Goal: Navigation & Orientation: Understand site structure

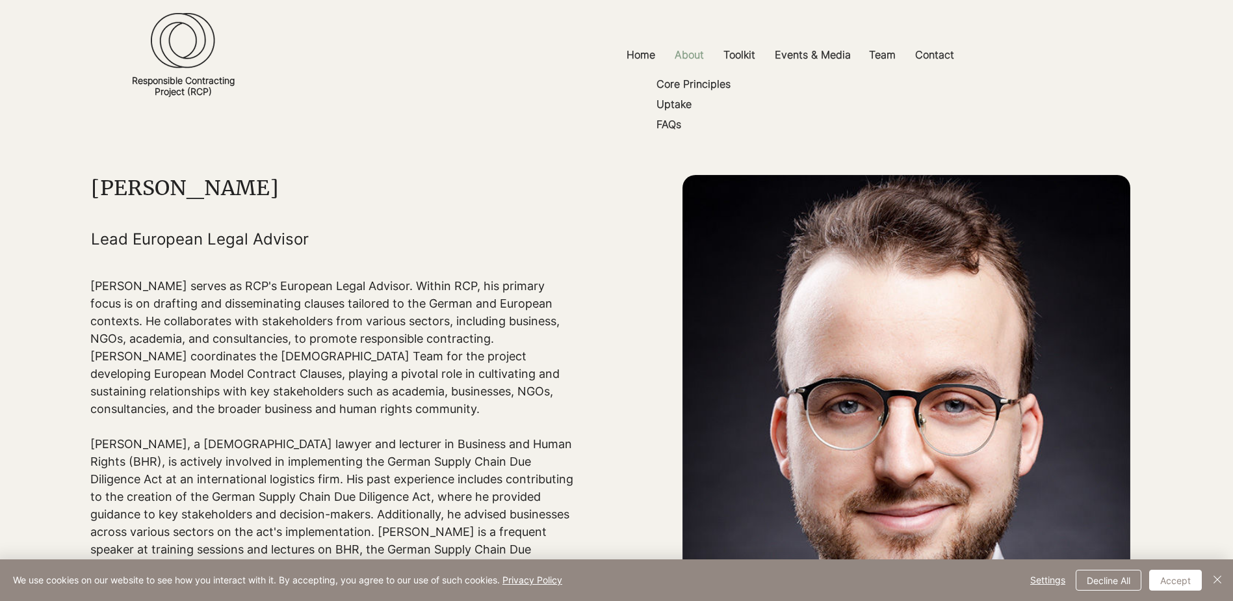
click at [683, 59] on p "About" at bounding box center [689, 54] width 42 height 29
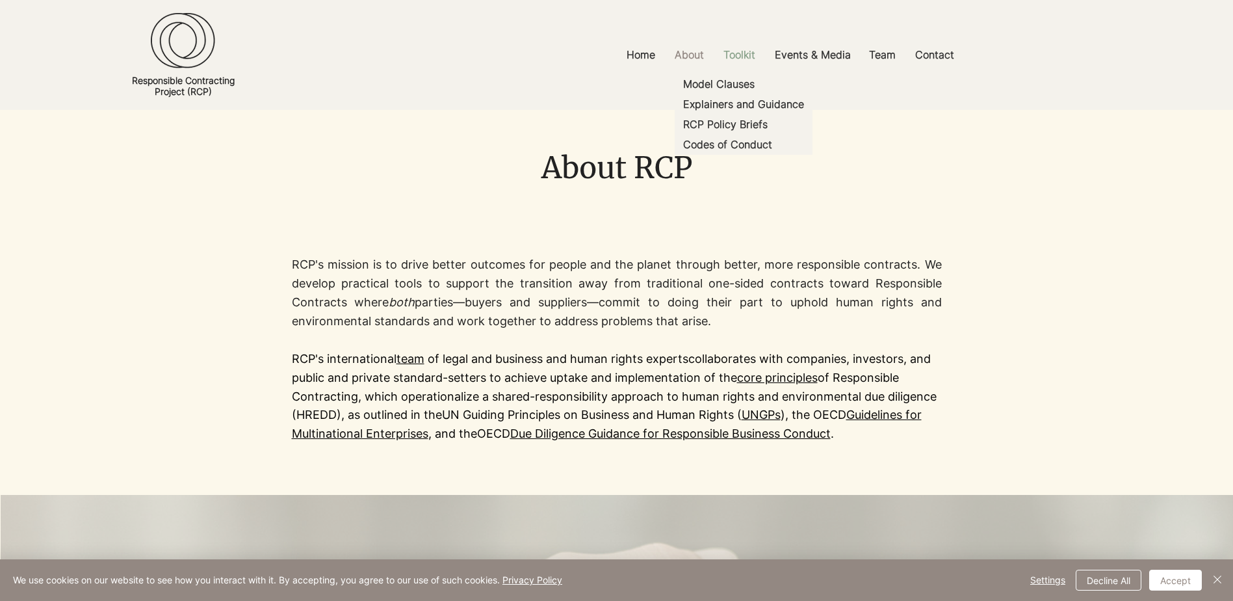
click at [749, 62] on p "Toolkit" at bounding box center [739, 54] width 45 height 29
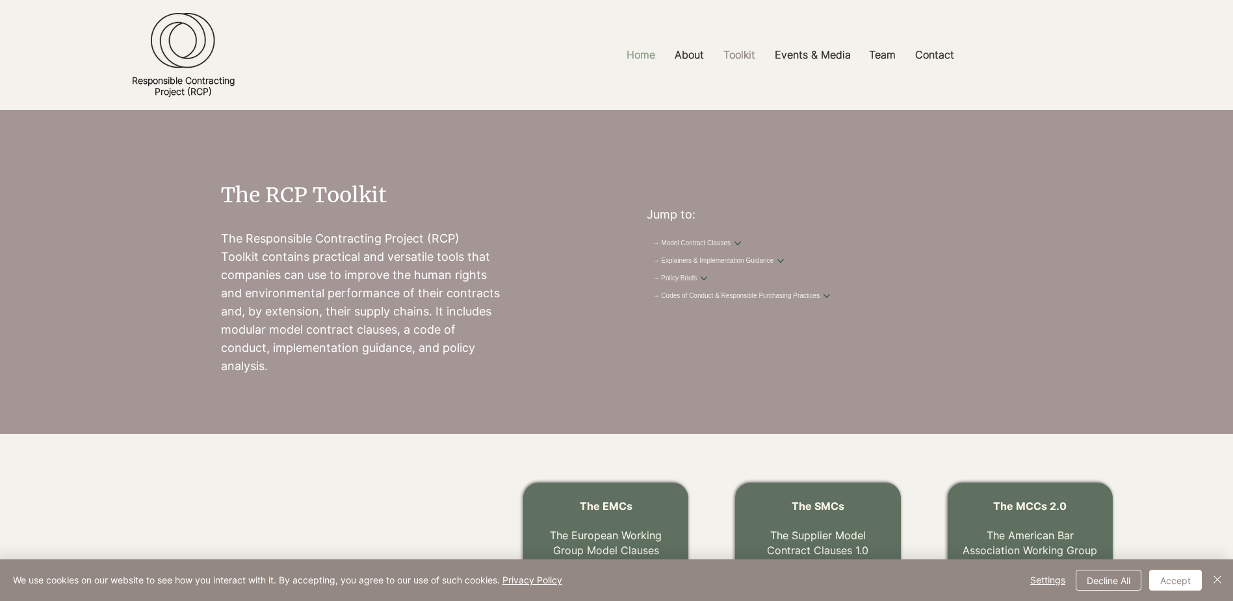
click at [638, 62] on p "Home" at bounding box center [641, 54] width 42 height 29
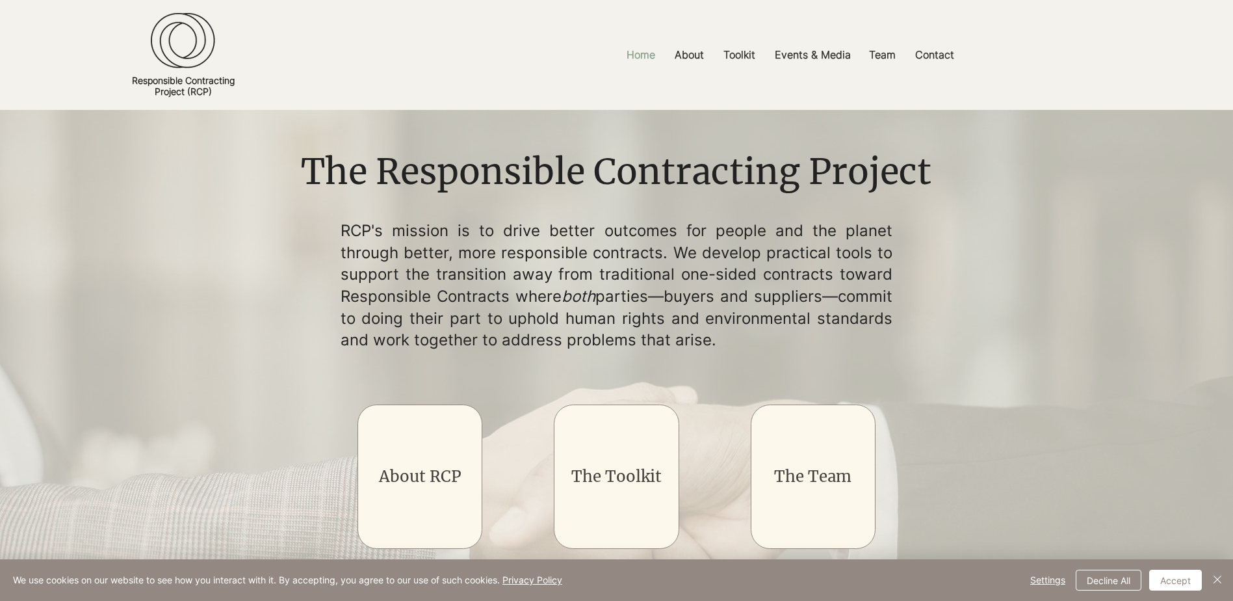
click at [634, 57] on p "Home" at bounding box center [641, 54] width 42 height 29
click at [646, 56] on p "Home" at bounding box center [641, 54] width 42 height 29
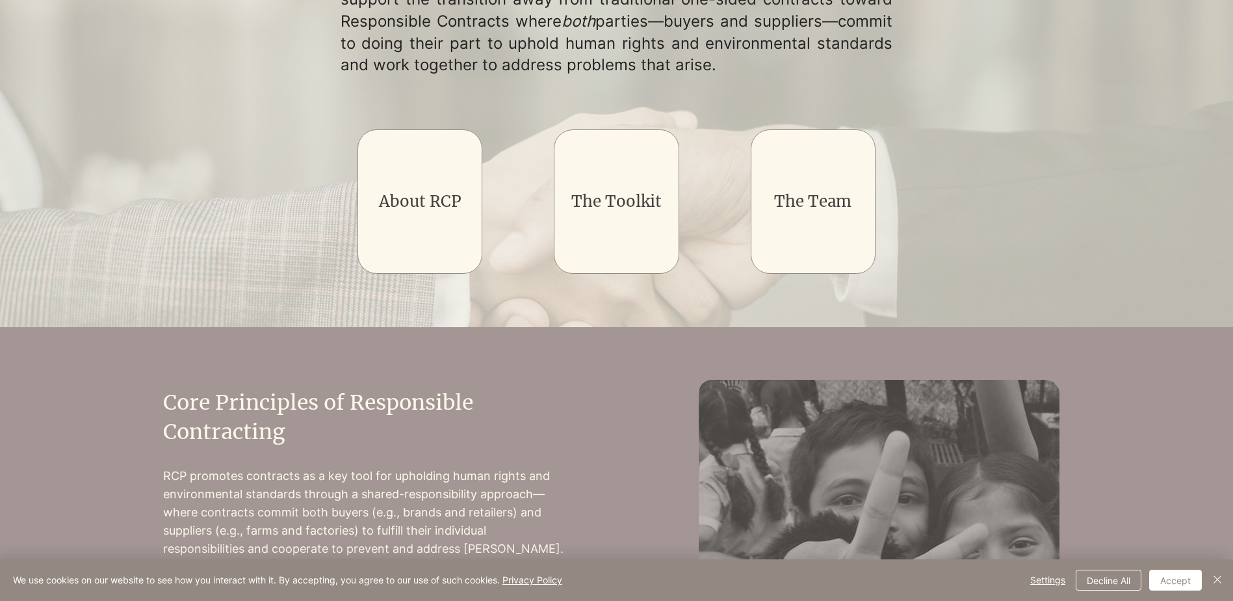
scroll to position [130, 0]
